Goal: Navigation & Orientation: Find specific page/section

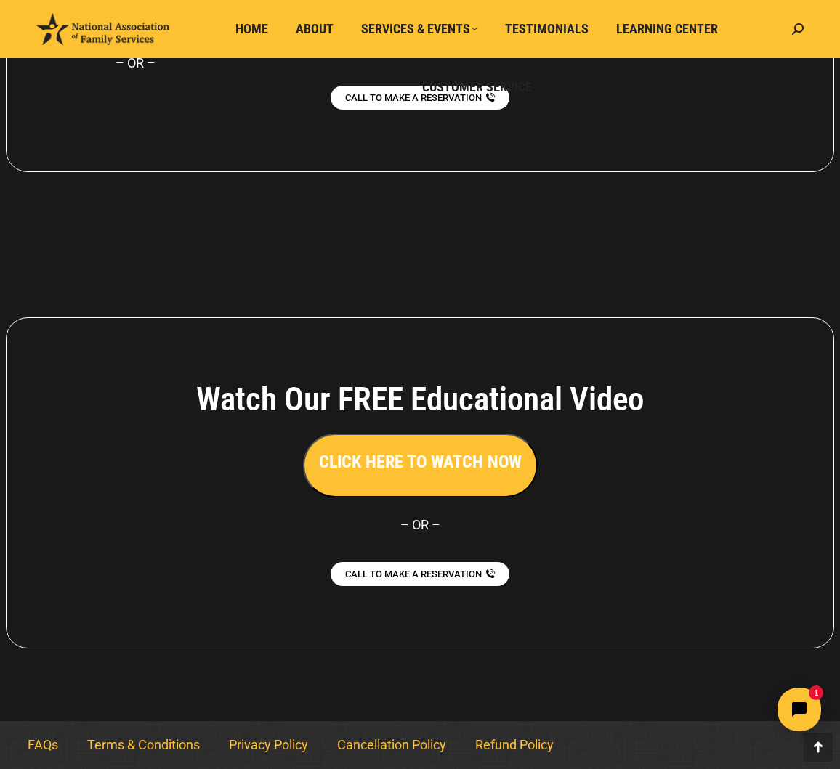
scroll to position [2483, 0]
click at [44, 750] on link "FAQs" at bounding box center [43, 745] width 60 height 33
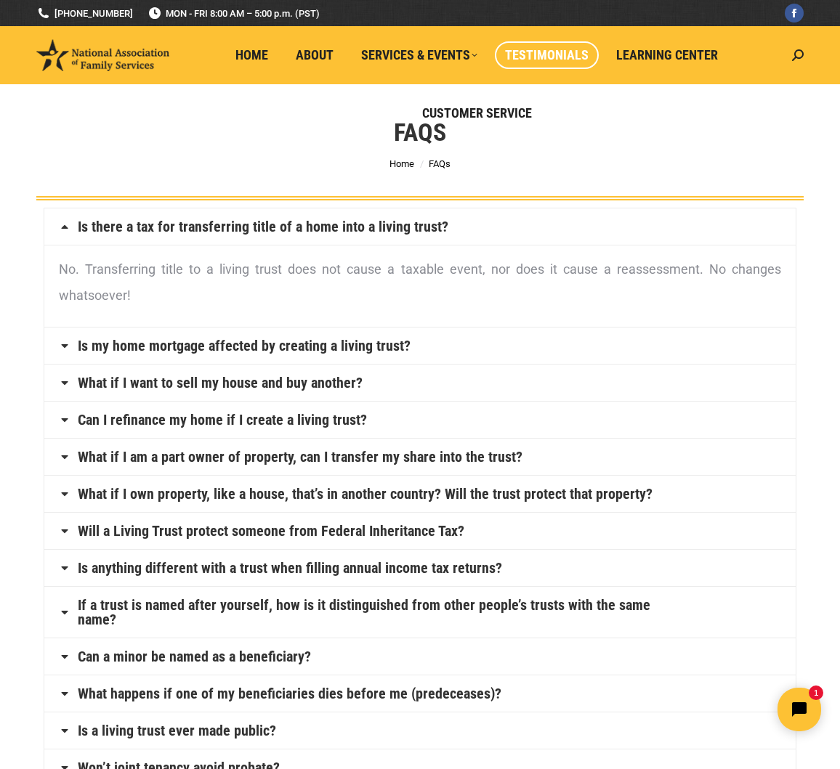
click at [559, 52] on span "Testimonials" at bounding box center [547, 55] width 84 height 16
